Goal: Information Seeking & Learning: Learn about a topic

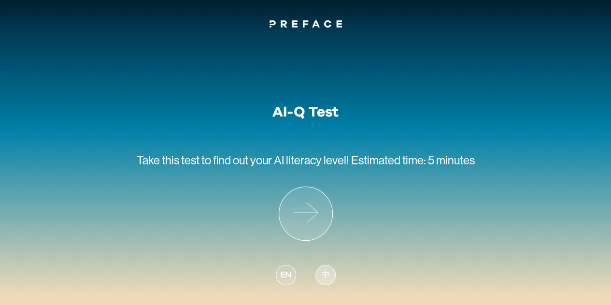
click at [332, 280] on div "中" at bounding box center [325, 275] width 20 height 20
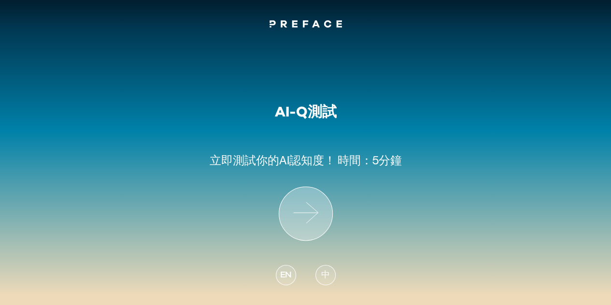
click at [311, 205] on icon at bounding box center [305, 213] width 53 height 53
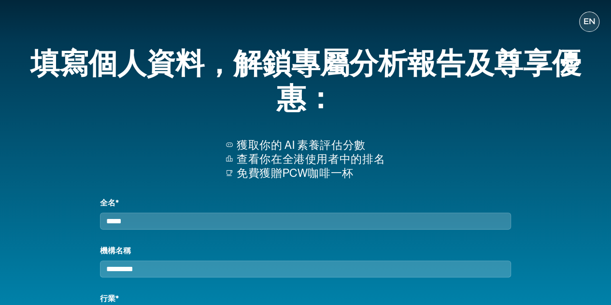
click at [232, 214] on input "全名*" at bounding box center [305, 220] width 411 height 17
type input "*"
click at [159, 277] on input "機構名稱" at bounding box center [305, 268] width 411 height 17
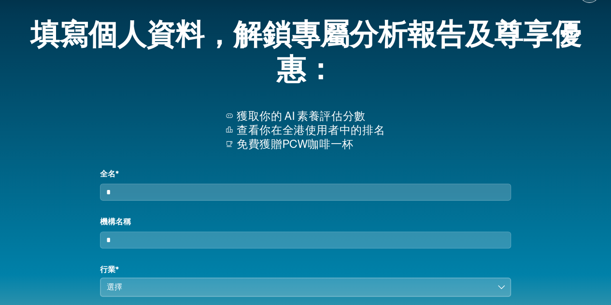
scroll to position [48, 0]
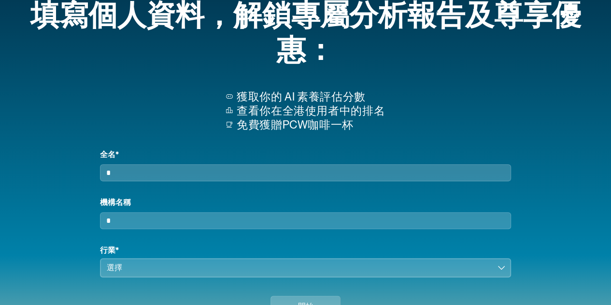
type input "*"
click at [141, 273] on div "選擇" at bounding box center [299, 268] width 384 height 12
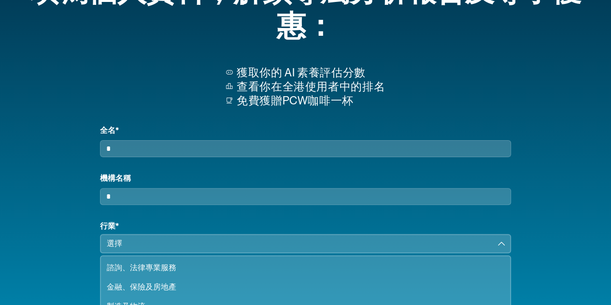
scroll to position [193, 0]
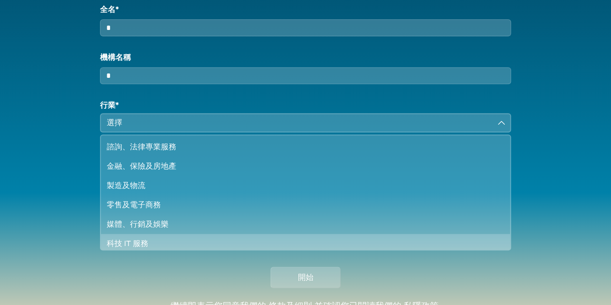
click at [151, 246] on div "科技 IT 服務" at bounding box center [300, 244] width 386 height 12
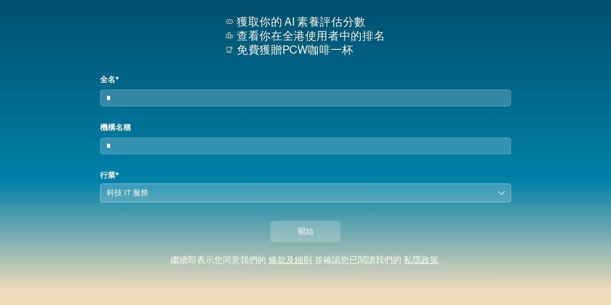
scroll to position [131, 0]
click at [316, 231] on button "開始" at bounding box center [305, 231] width 70 height 21
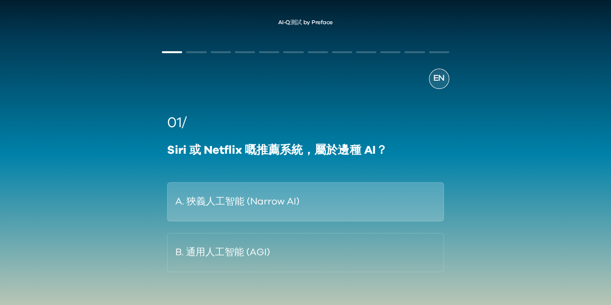
click at [298, 208] on button "A. 狹義人工智能 (Narrow AI)" at bounding box center [305, 201] width 276 height 39
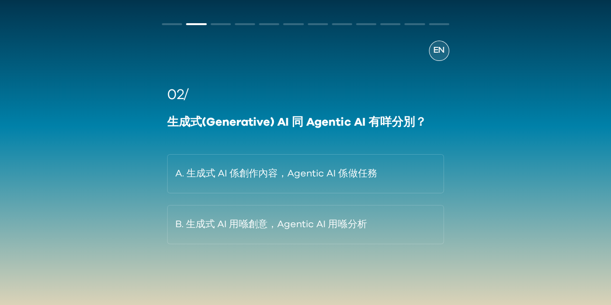
scroll to position [6, 0]
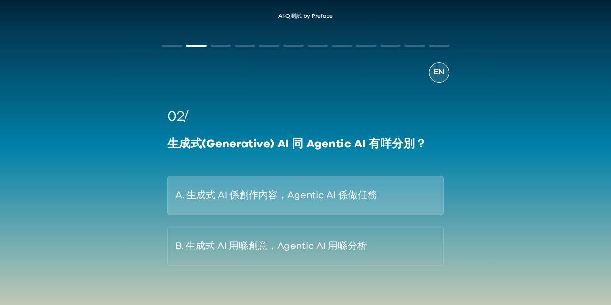
click at [297, 206] on button "A. 生成式 AI 係創作內容，Agentic AI 係做任務" at bounding box center [305, 195] width 276 height 39
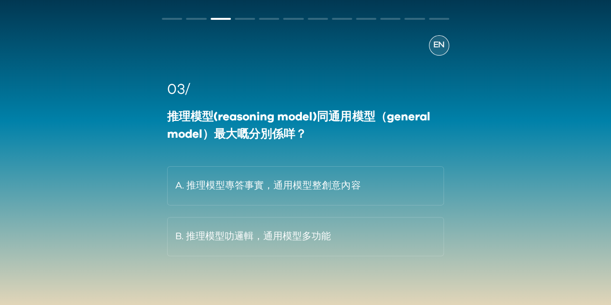
scroll to position [55, 0]
